Goal: Task Accomplishment & Management: Use online tool/utility

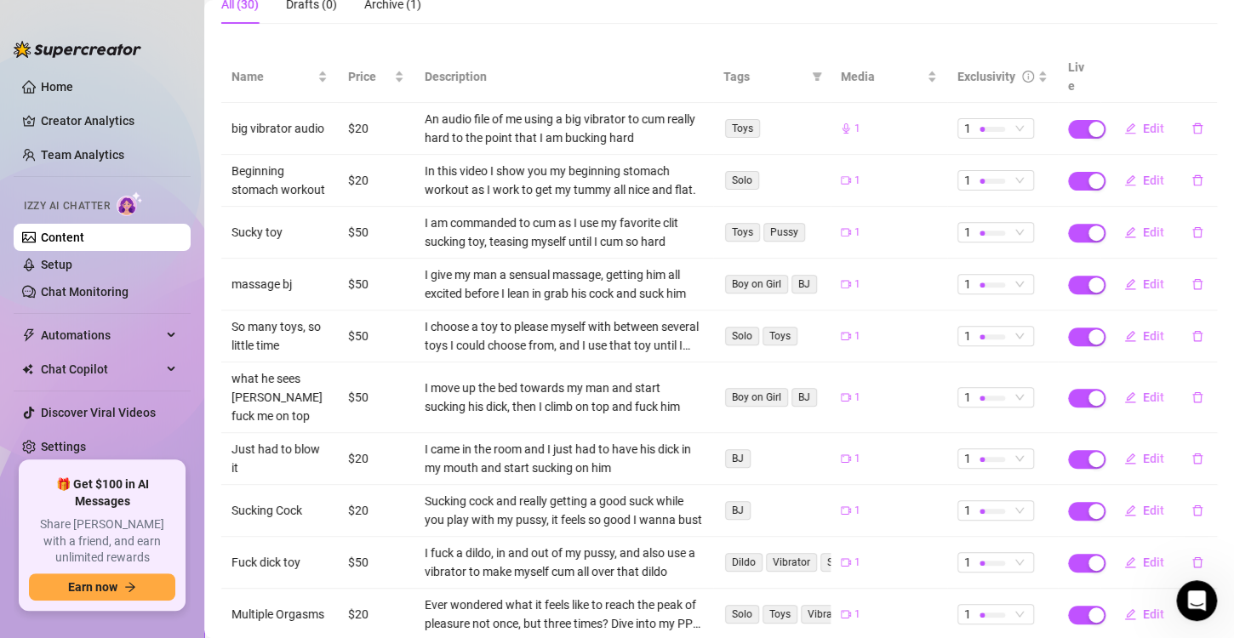
scroll to position [258, 0]
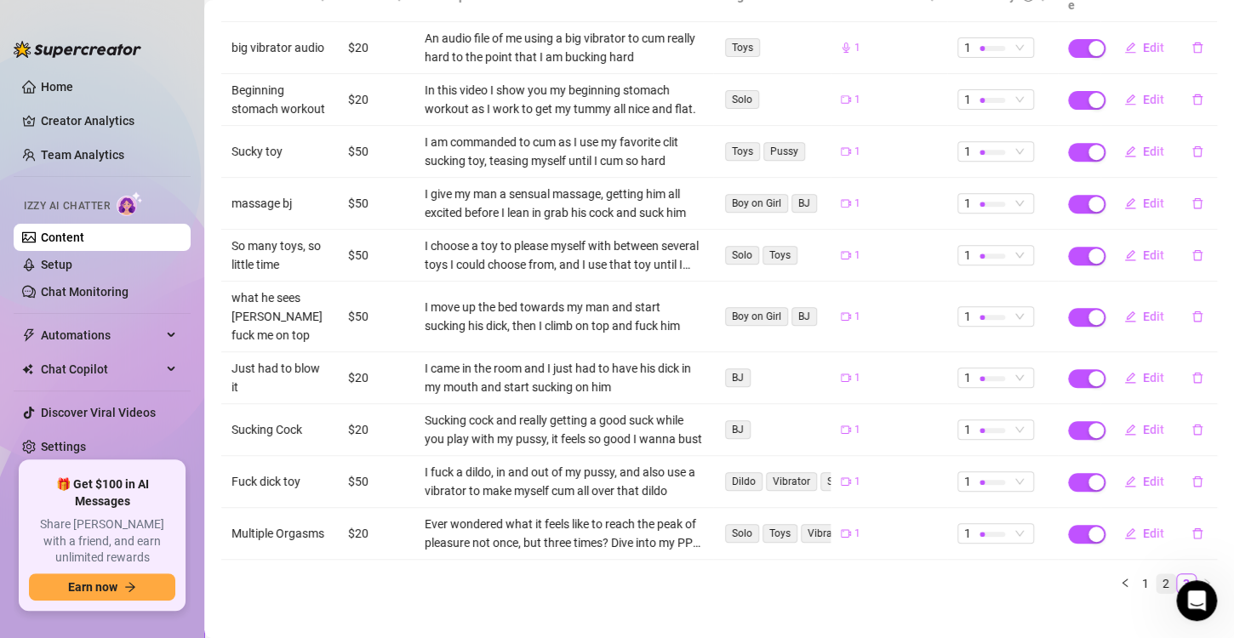
click at [1157, 575] on link "2" at bounding box center [1166, 584] width 19 height 19
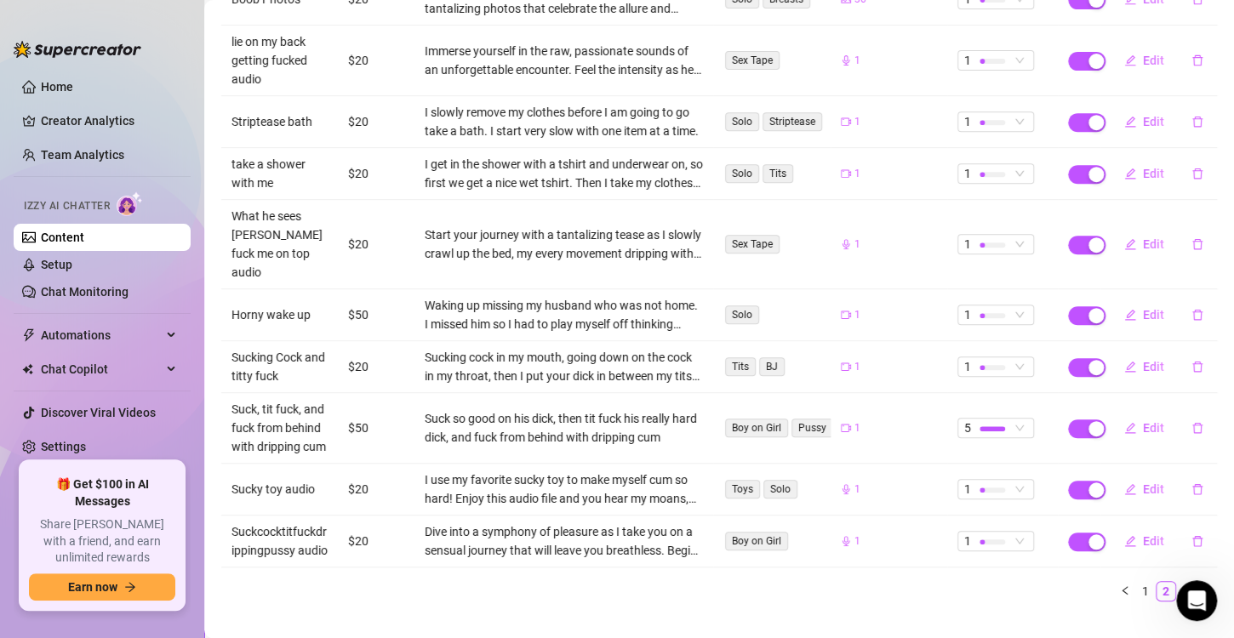
scroll to position [333, 0]
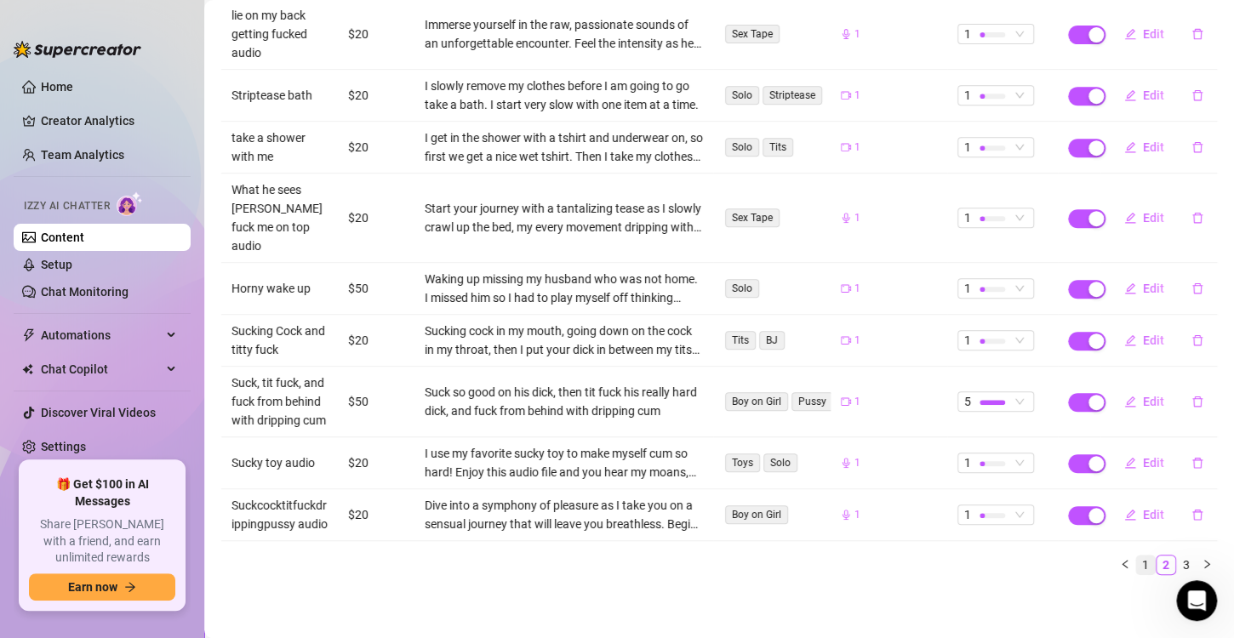
click at [1136, 561] on link "1" at bounding box center [1145, 565] width 19 height 19
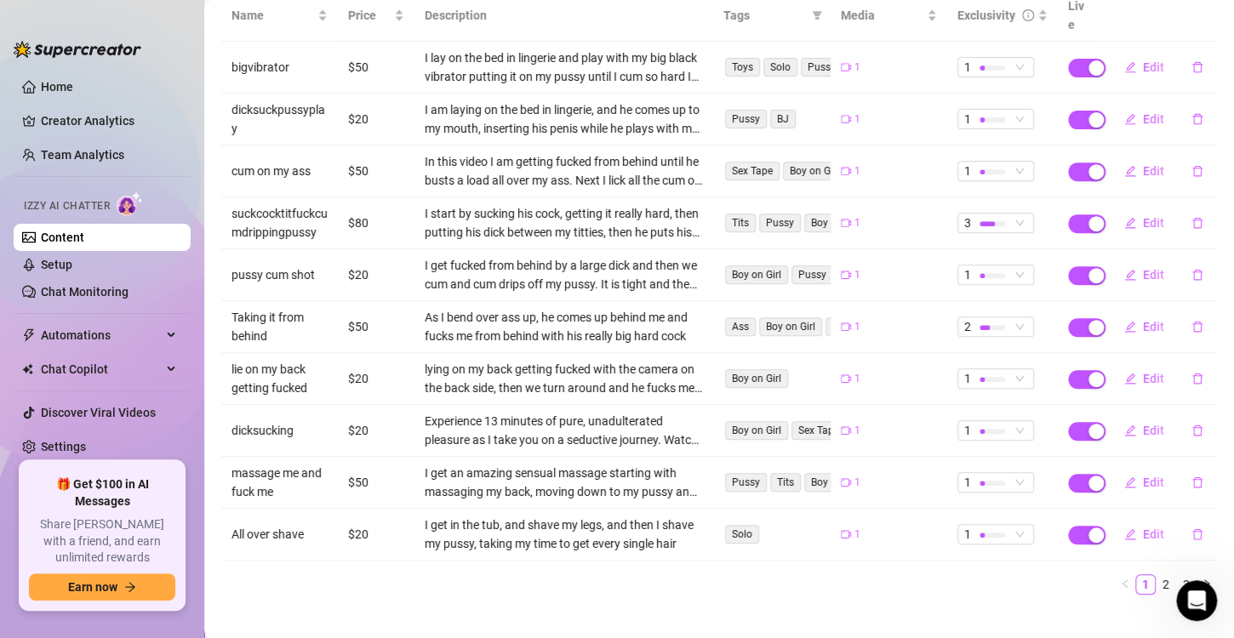
scroll to position [153, 0]
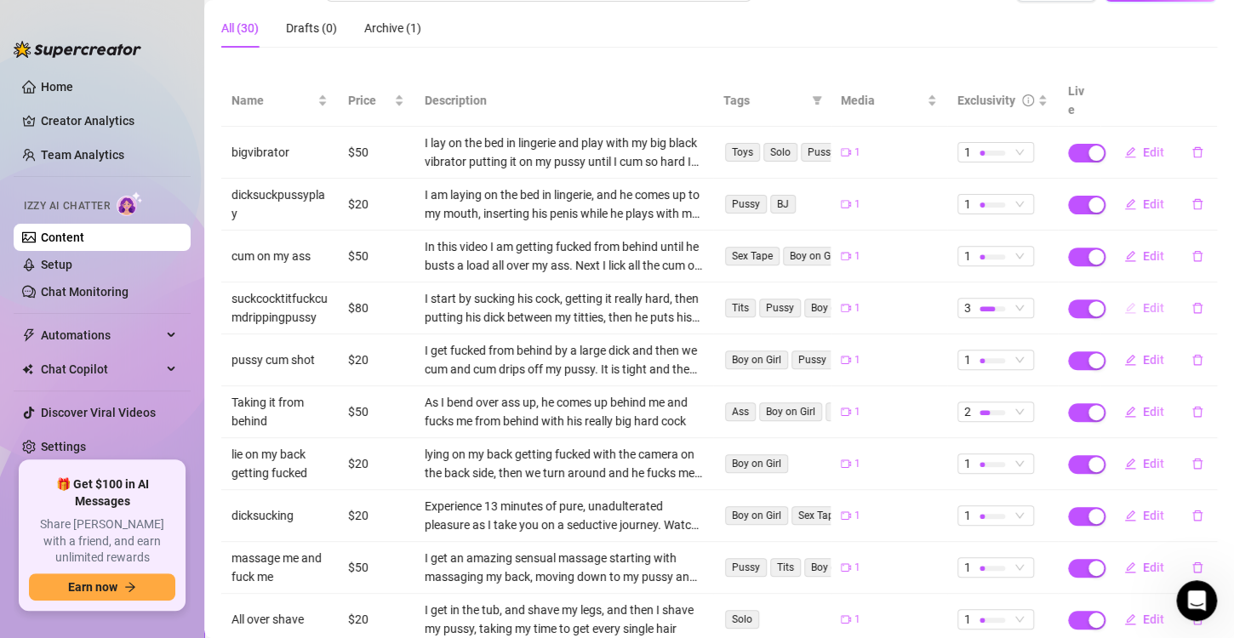
click at [1143, 301] on span "Edit" at bounding box center [1153, 308] width 21 height 14
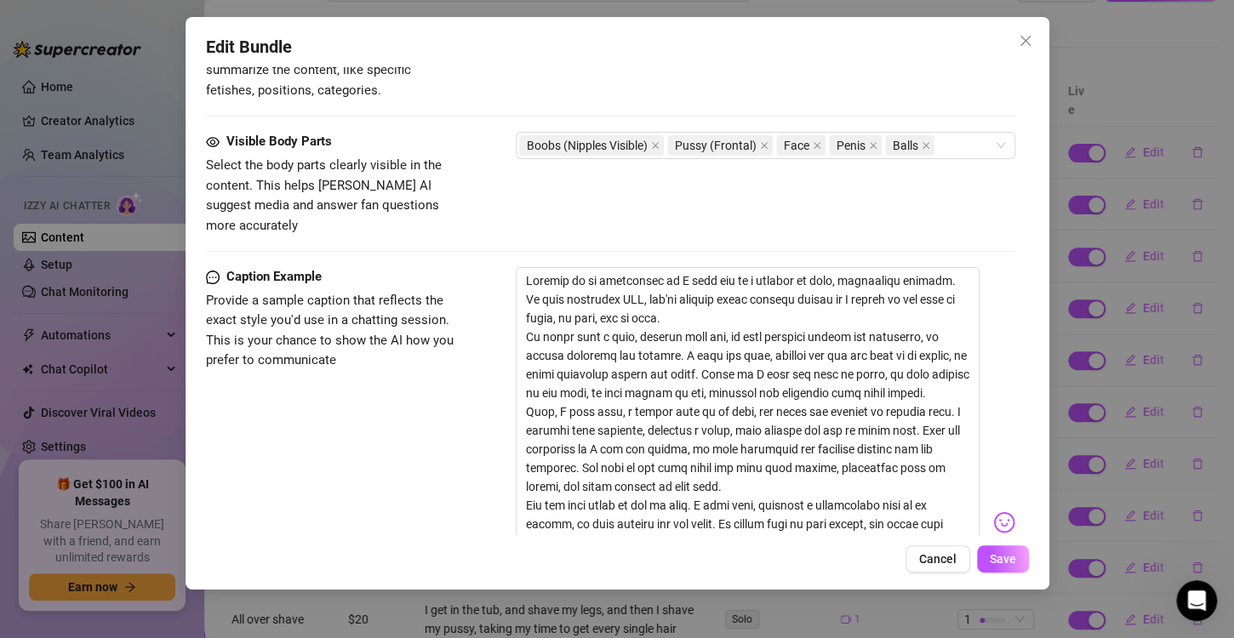
scroll to position [936, 0]
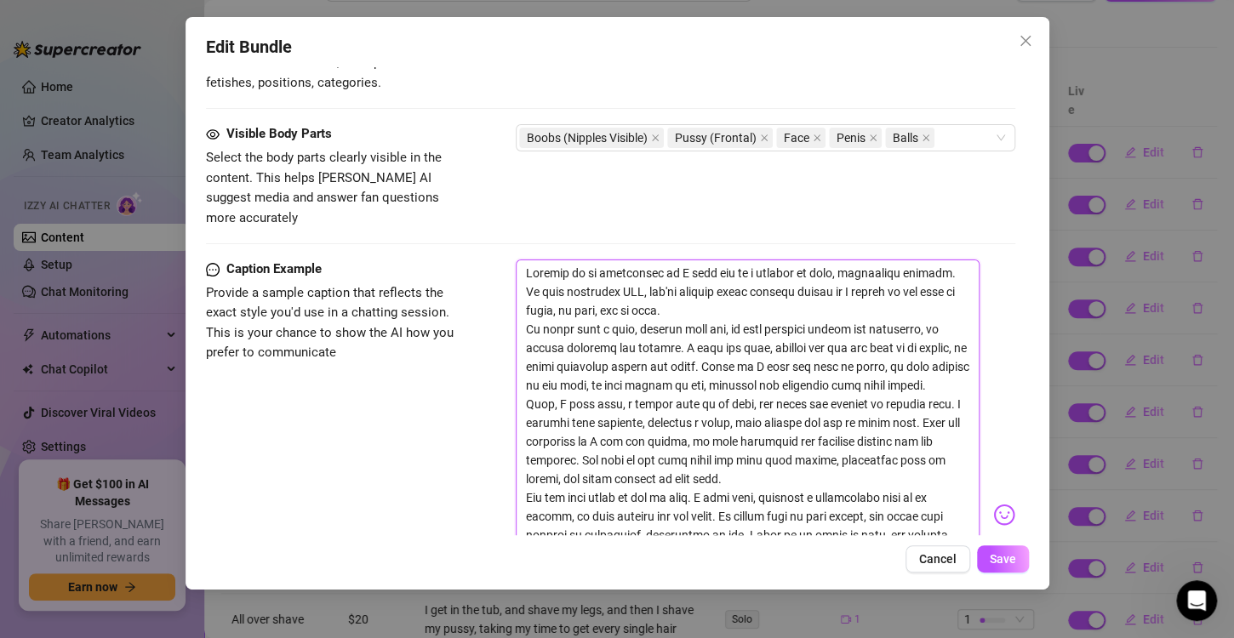
click at [701, 371] on textarea at bounding box center [748, 507] width 464 height 495
click at [922, 558] on span "Cancel" at bounding box center [937, 559] width 37 height 14
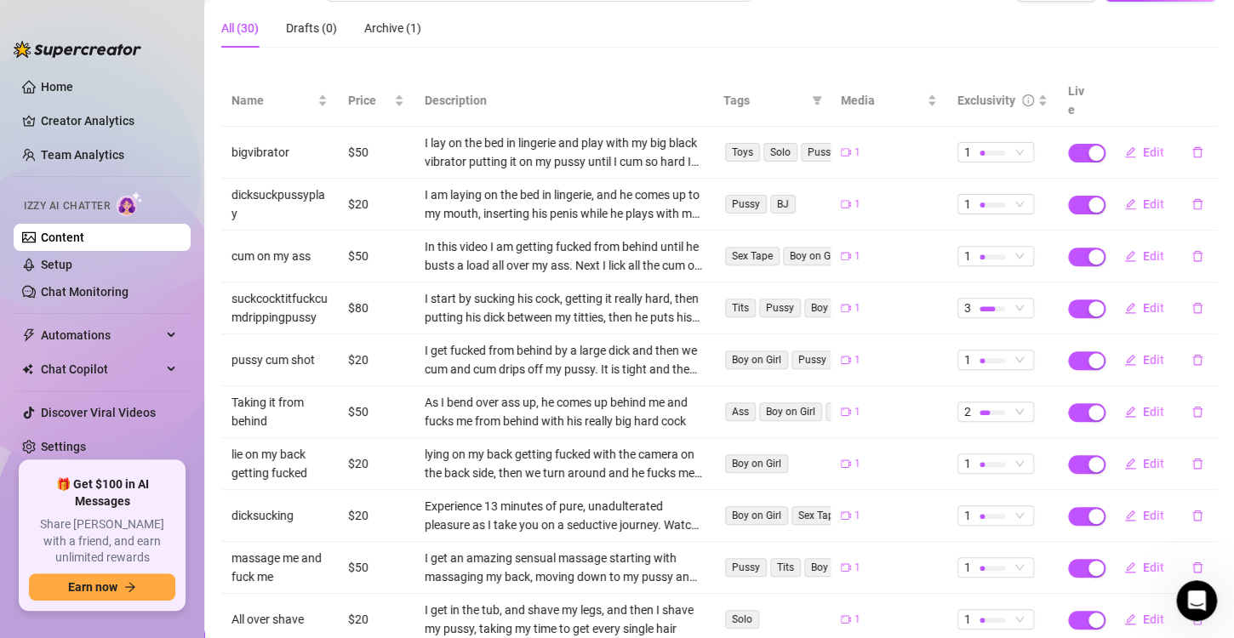
scroll to position [238, 0]
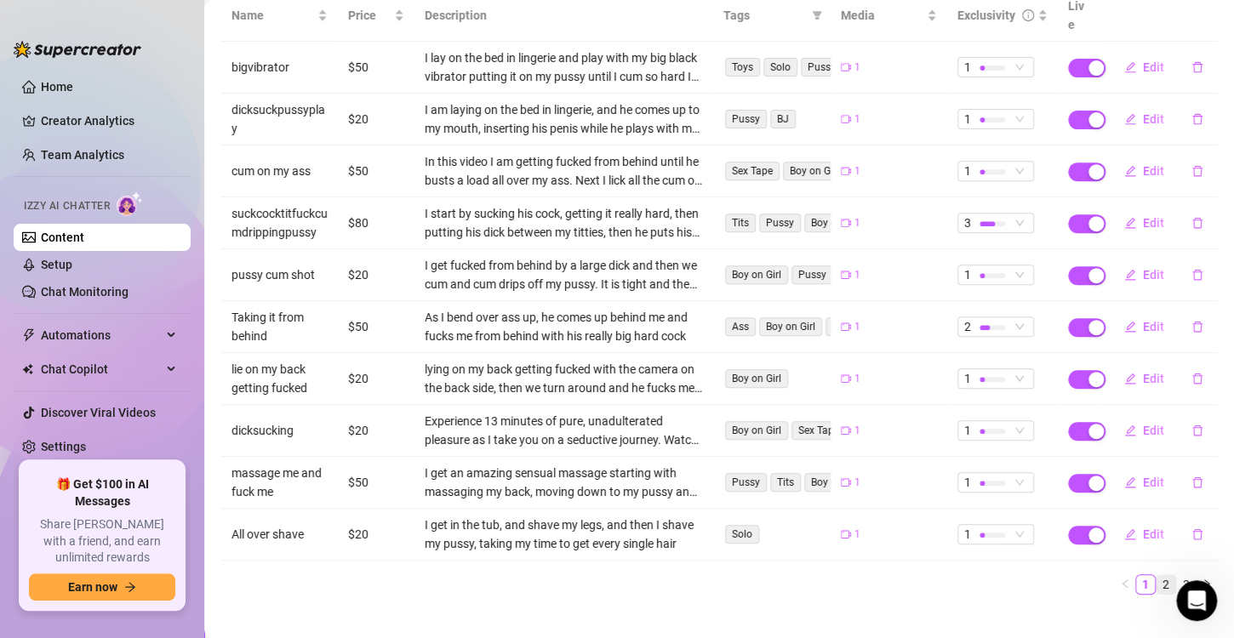
click at [1157, 575] on link "2" at bounding box center [1166, 584] width 19 height 19
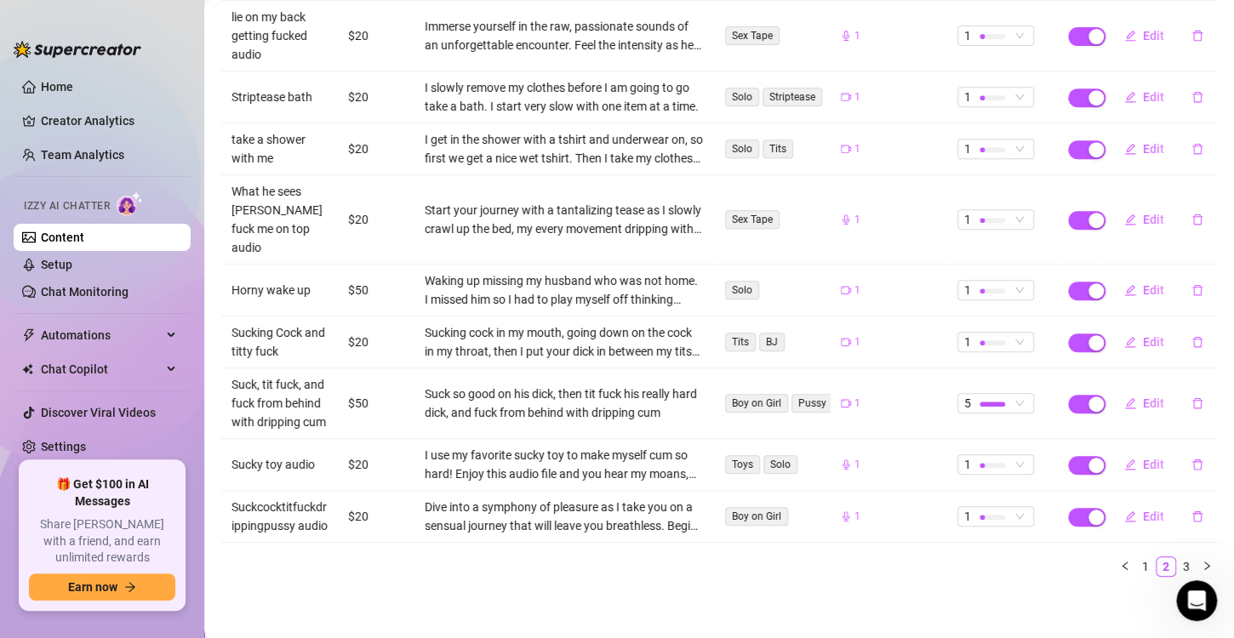
scroll to position [333, 0]
click at [1177, 564] on link "3" at bounding box center [1186, 565] width 19 height 19
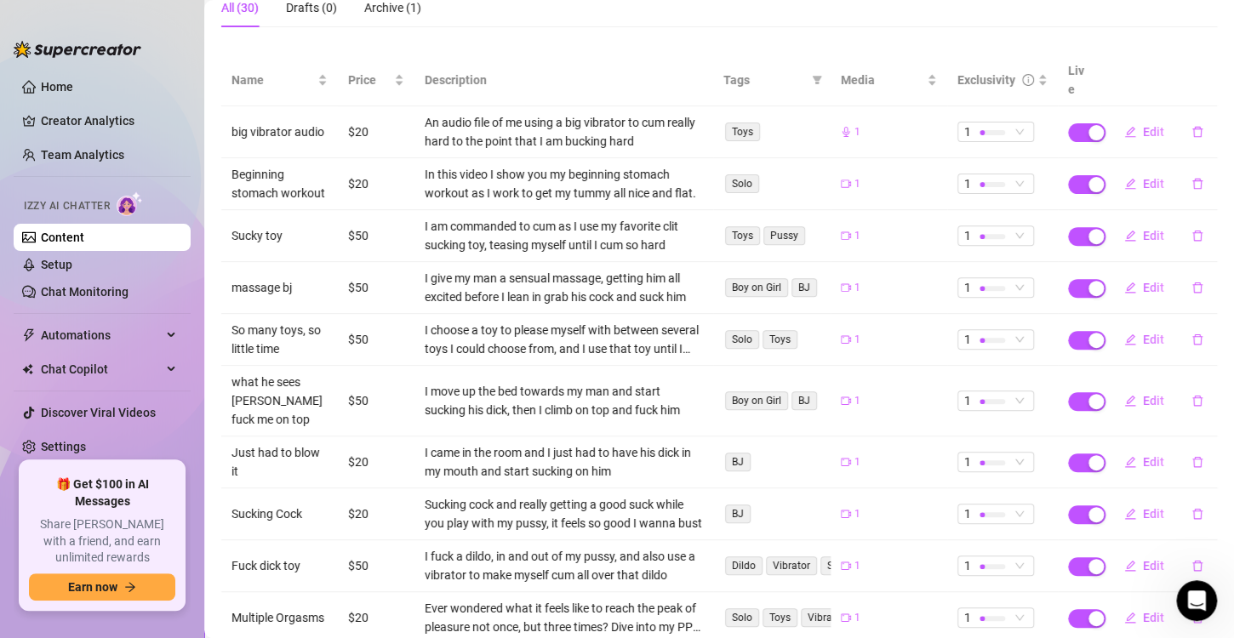
scroll to position [173, 0]
click at [1143, 230] on span "Edit" at bounding box center [1153, 237] width 21 height 14
type textarea "Prepare to be enthralled as I indulge in a moment of pure, unadulterated pleasu…"
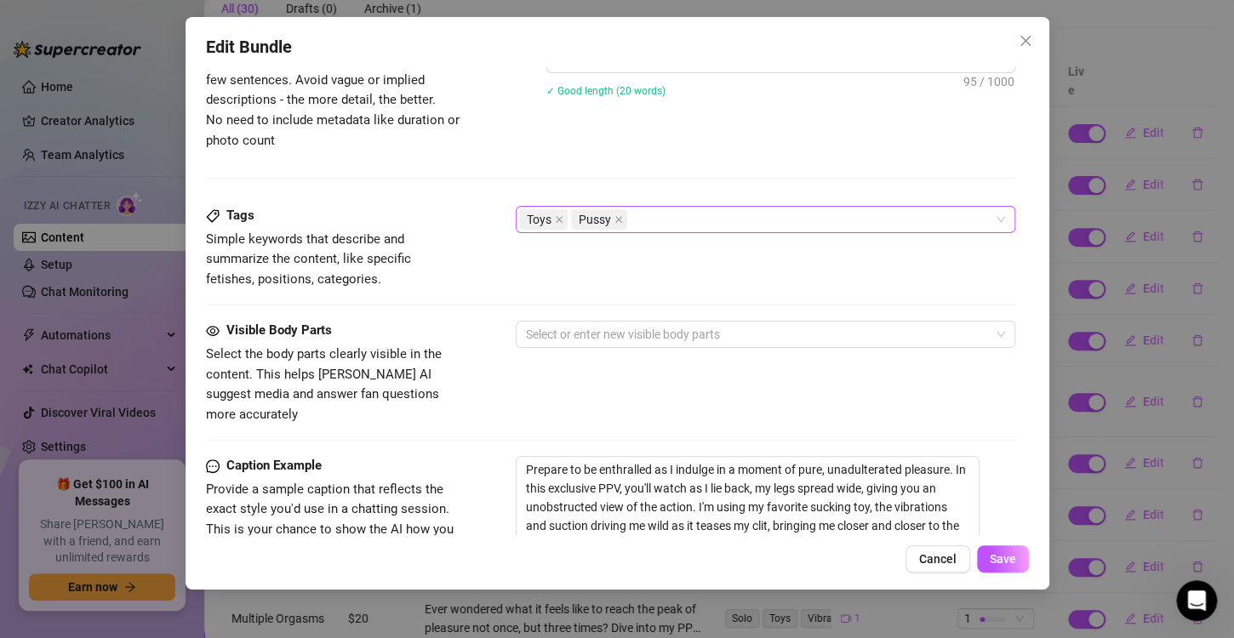
scroll to position [936, 0]
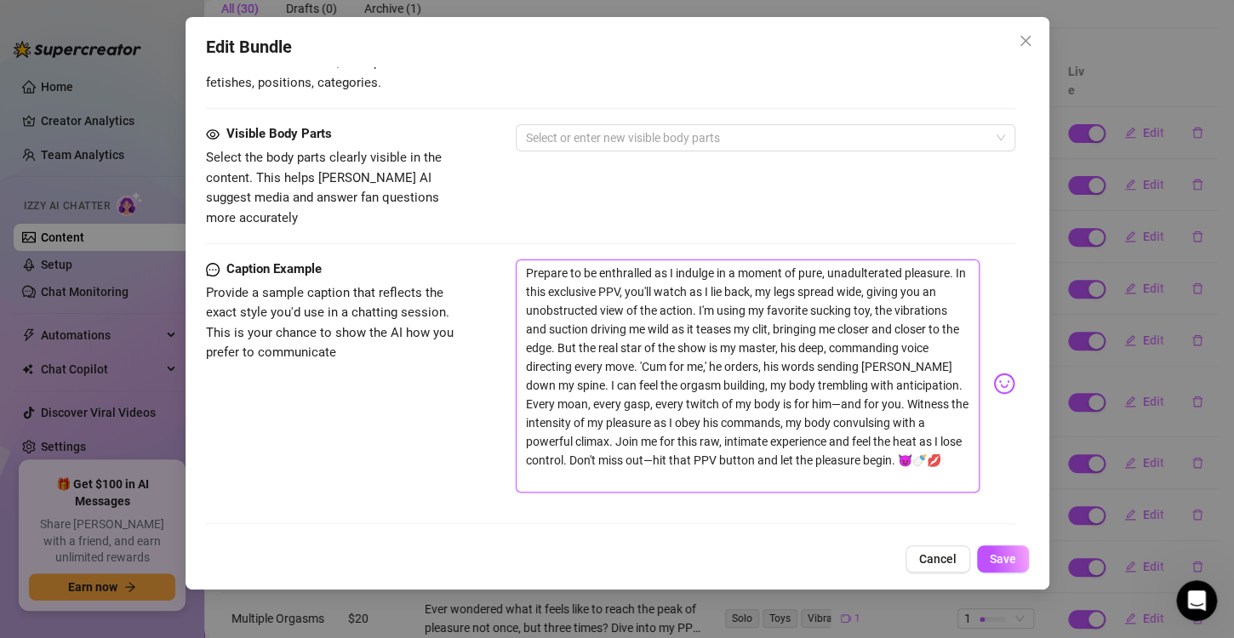
click at [668, 304] on textarea "Prepare to be enthralled as I indulge in a moment of pure, unadulterated pleasu…" at bounding box center [748, 376] width 464 height 233
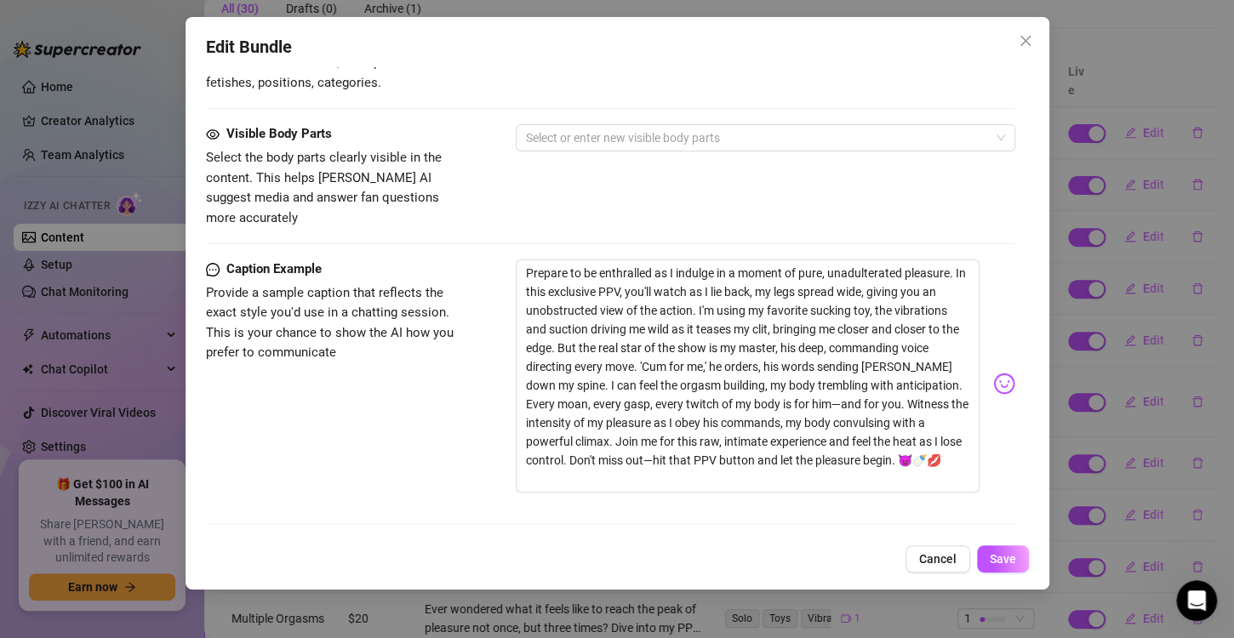
click at [939, 558] on span "Cancel" at bounding box center [937, 559] width 37 height 14
